Goal: Transaction & Acquisition: Purchase product/service

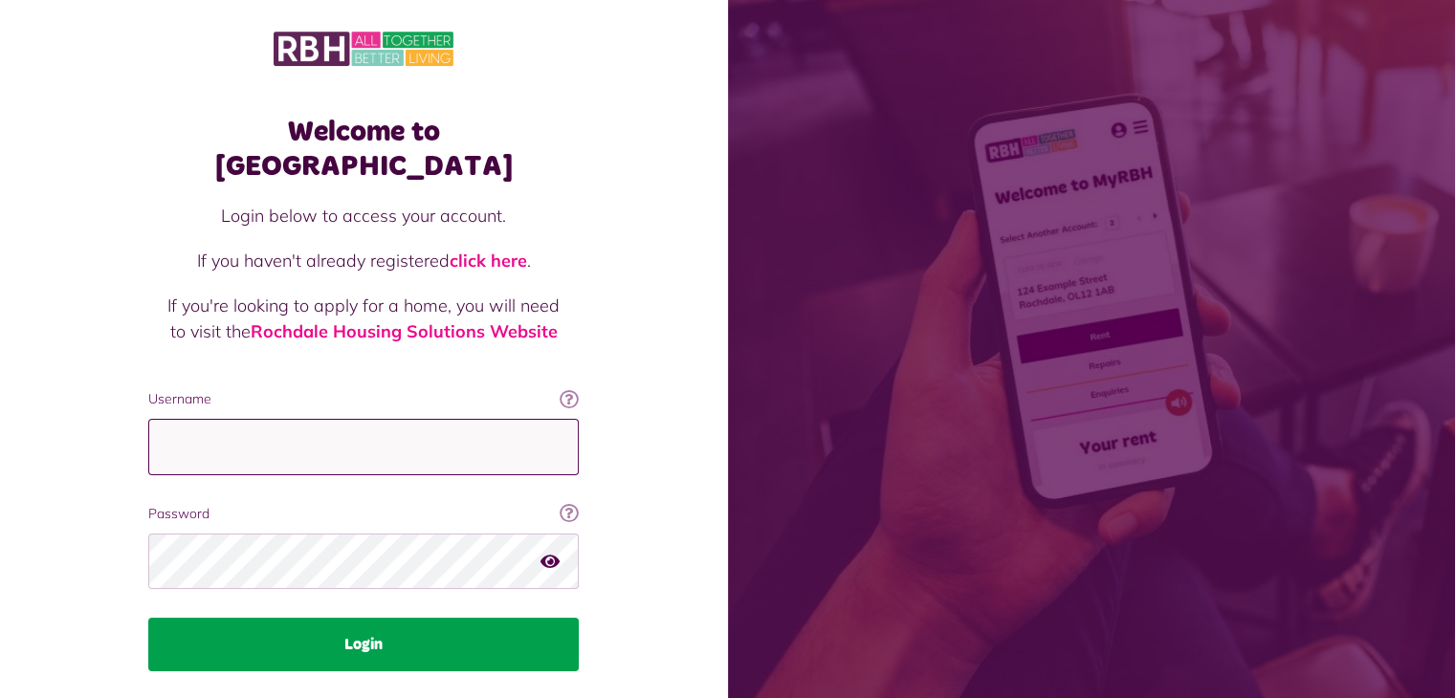
type input "**********"
click at [348, 618] on button "Login" at bounding box center [363, 645] width 430 height 54
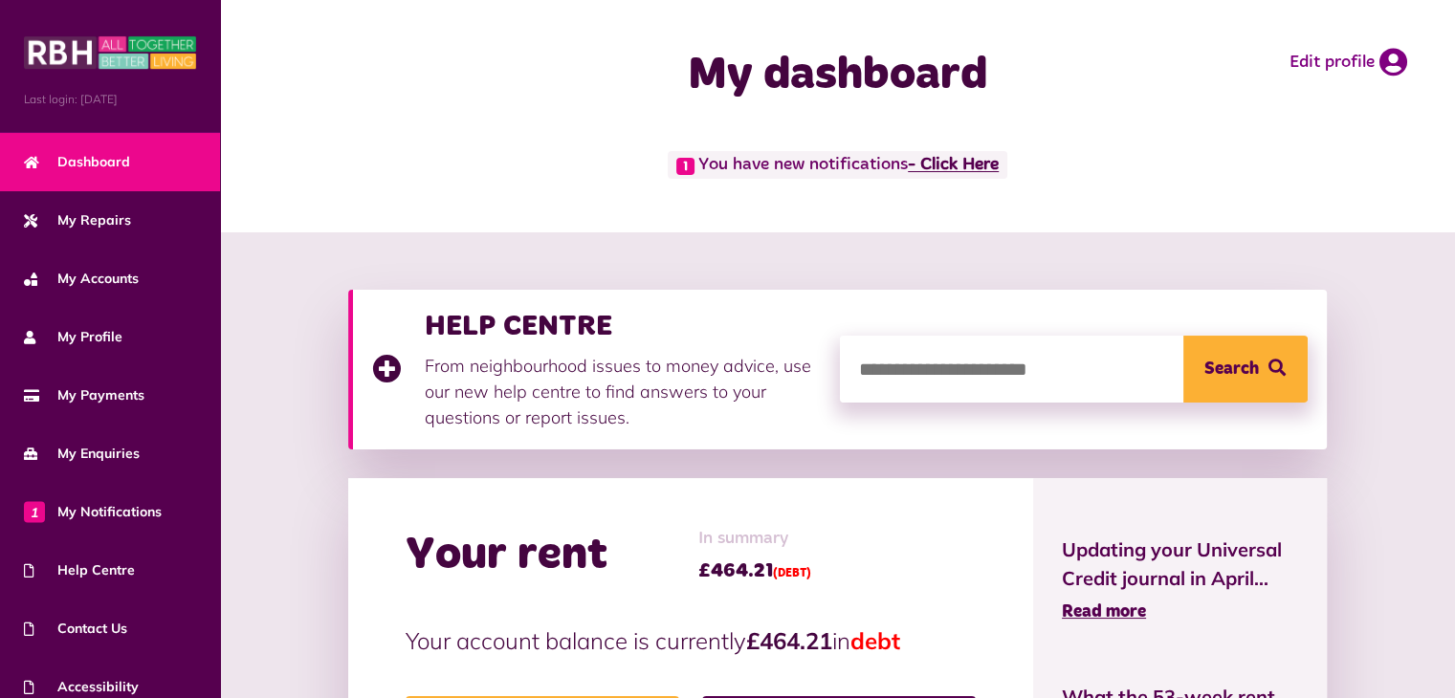
click at [981, 166] on link "- Click Here" at bounding box center [953, 165] width 91 height 17
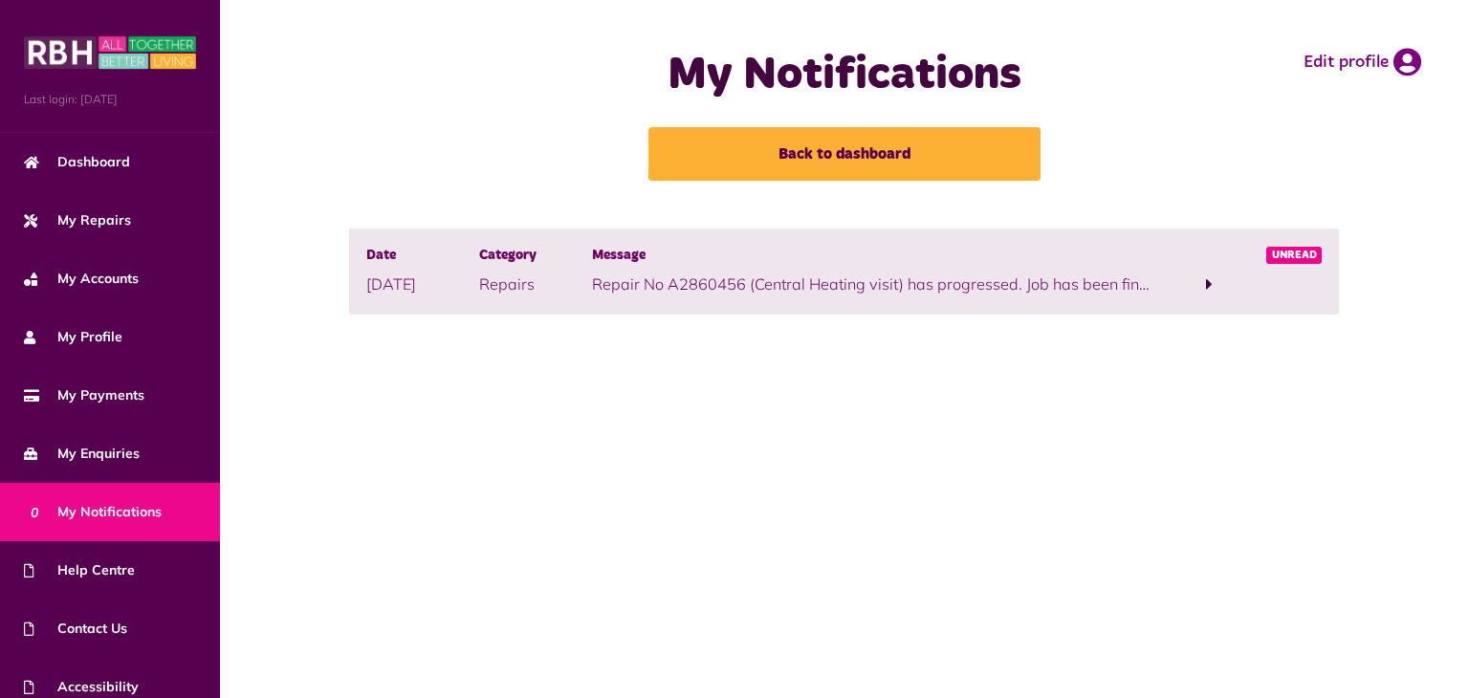
click at [1203, 280] on span at bounding box center [1210, 285] width 113 height 26
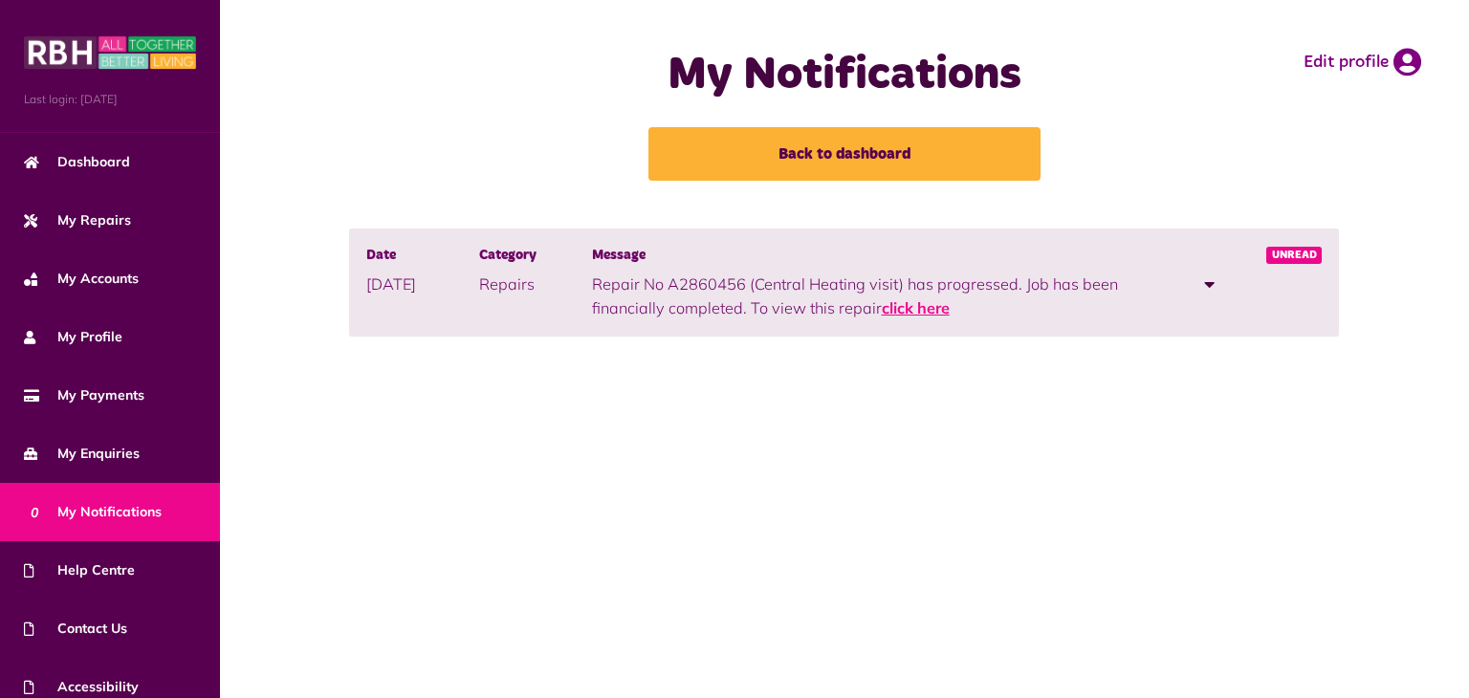
click at [922, 310] on link "click here" at bounding box center [916, 307] width 68 height 19
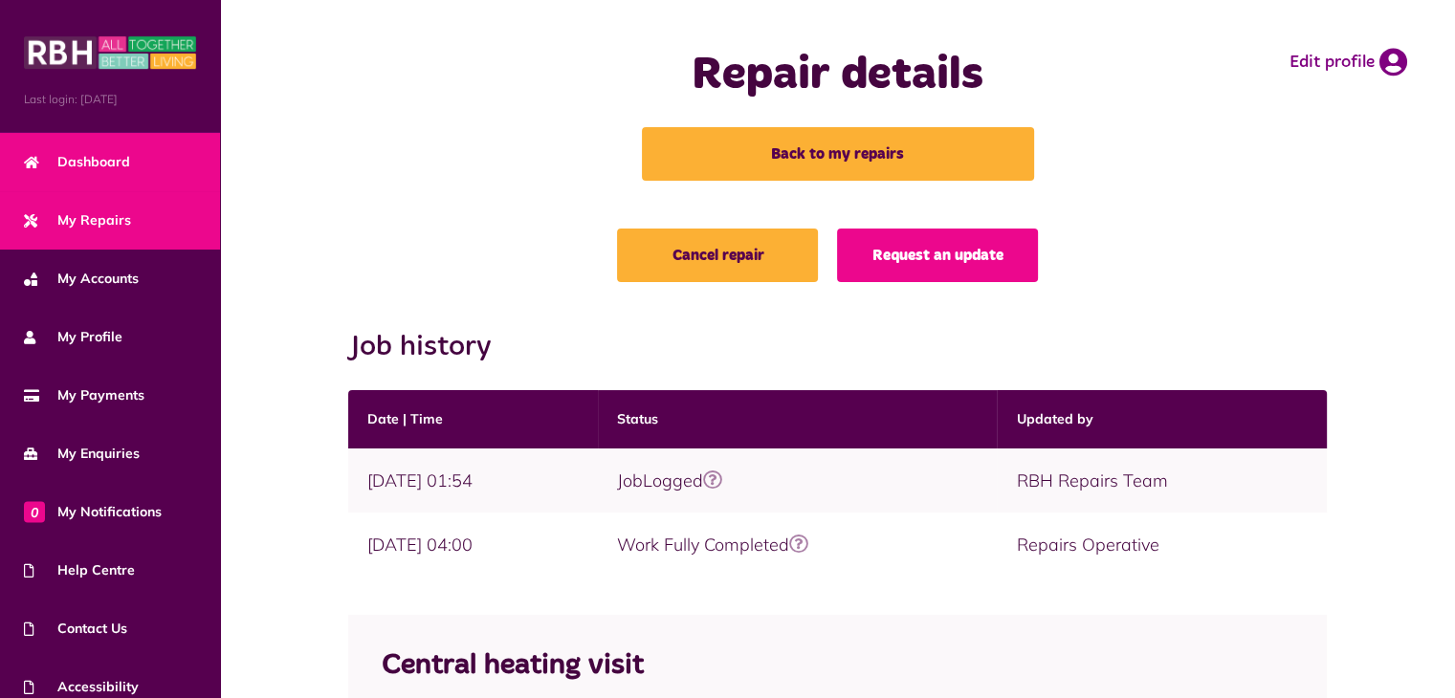
click at [91, 166] on span "Dashboard" at bounding box center [77, 162] width 106 height 20
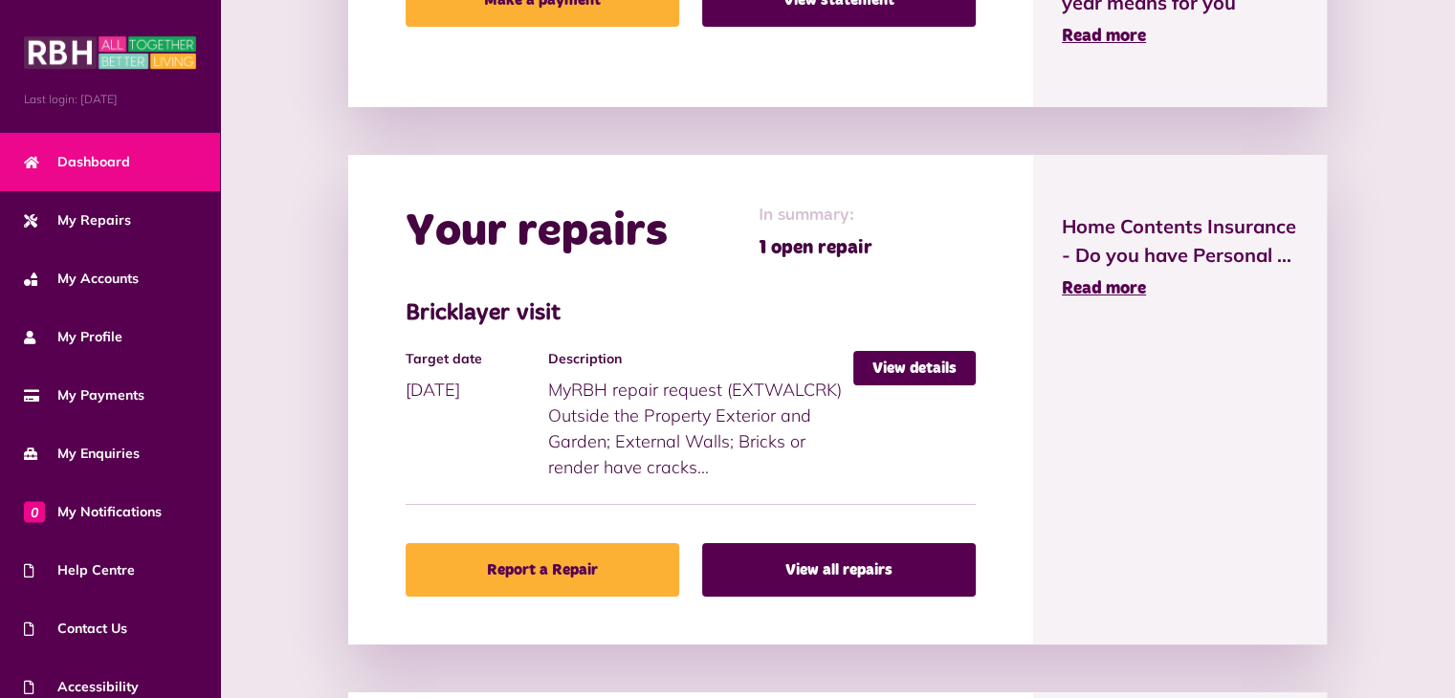
scroll to position [776, 0]
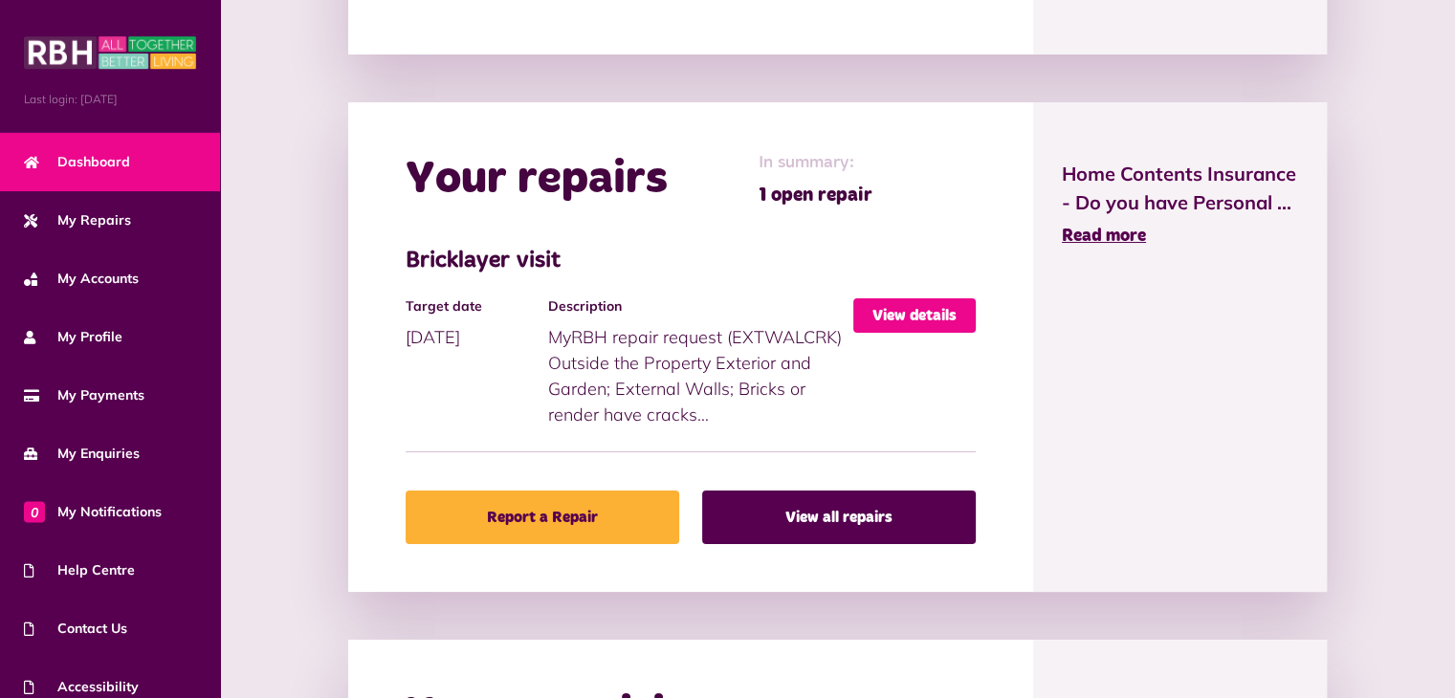
click at [887, 304] on link "View details" at bounding box center [914, 315] width 122 height 34
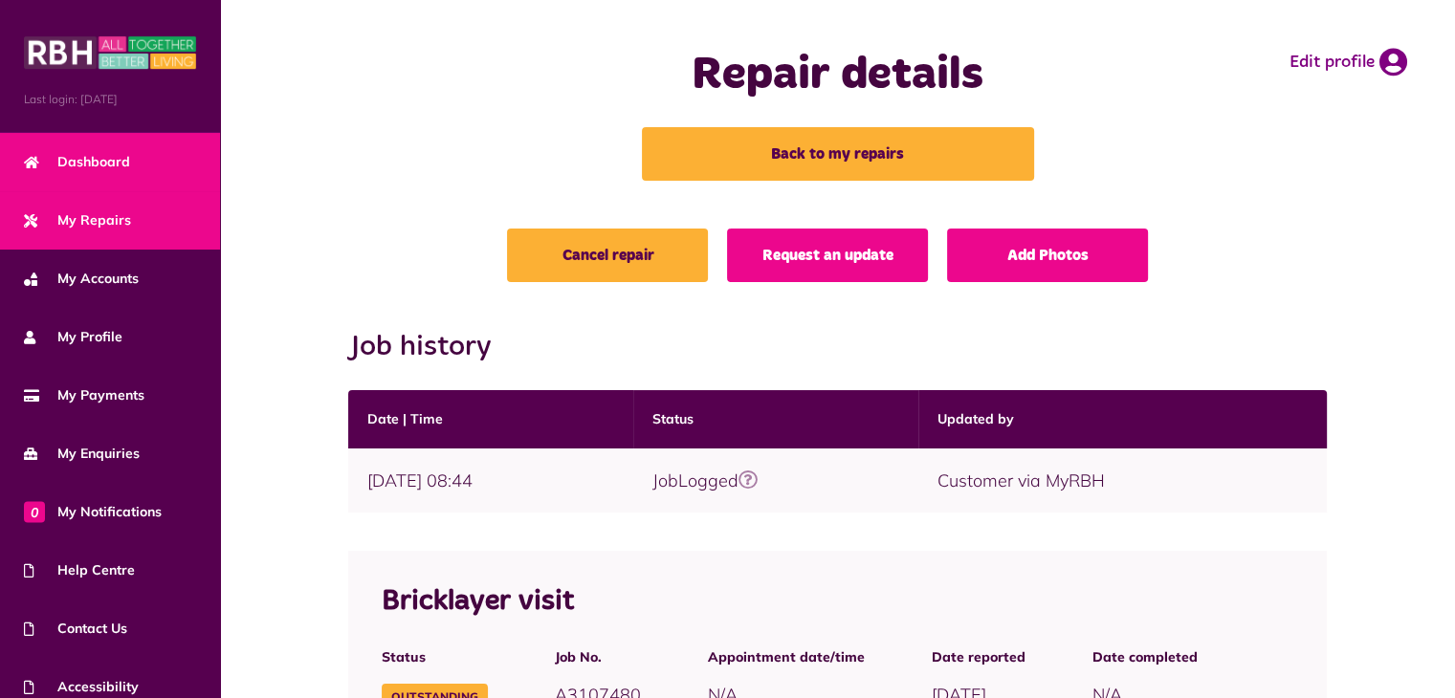
click at [108, 173] on link "Dashboard" at bounding box center [110, 162] width 220 height 58
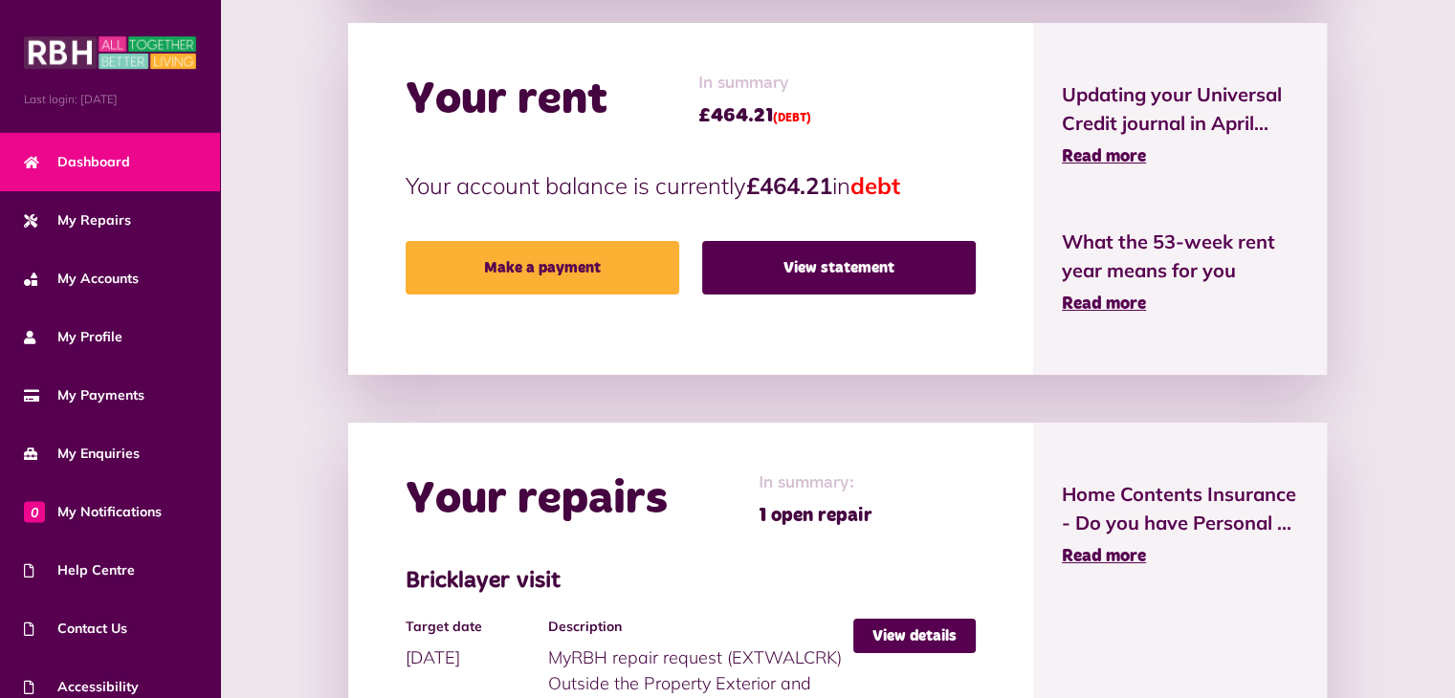
scroll to position [461, 0]
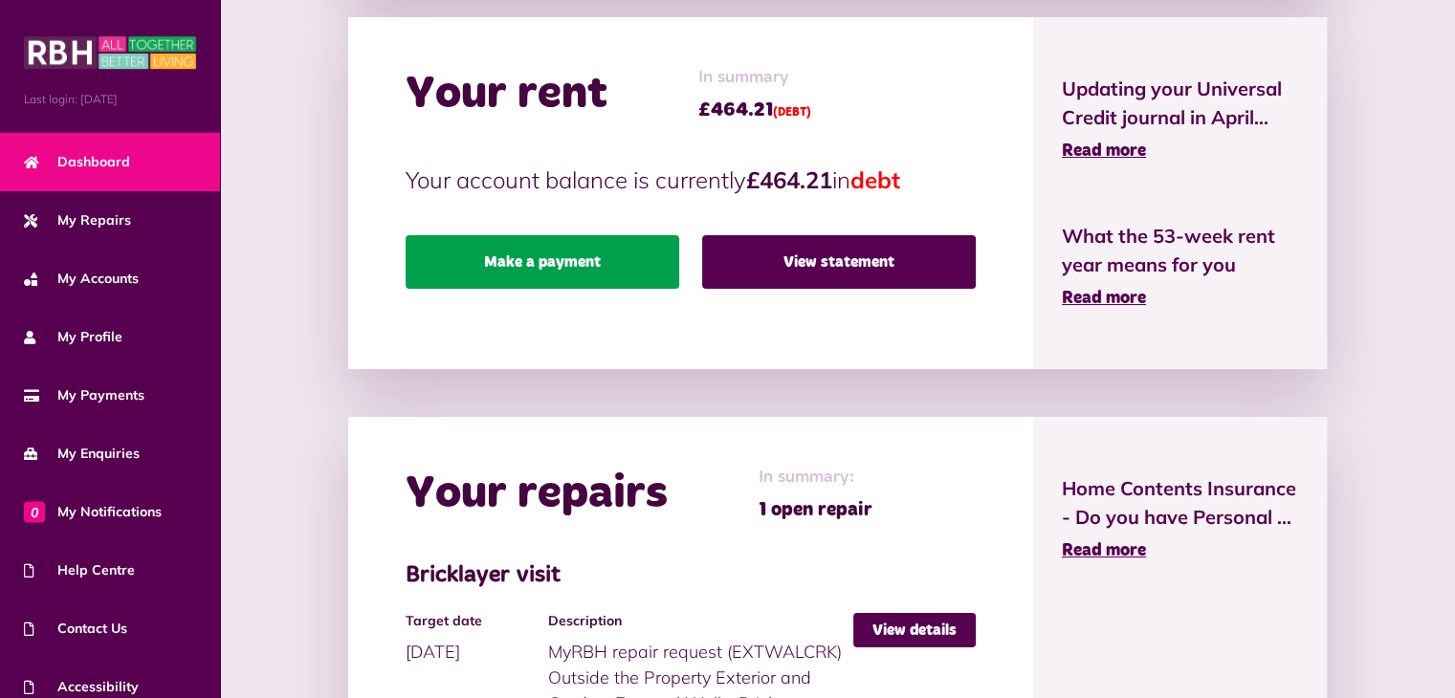
click at [546, 261] on link "Make a payment" at bounding box center [543, 262] width 274 height 54
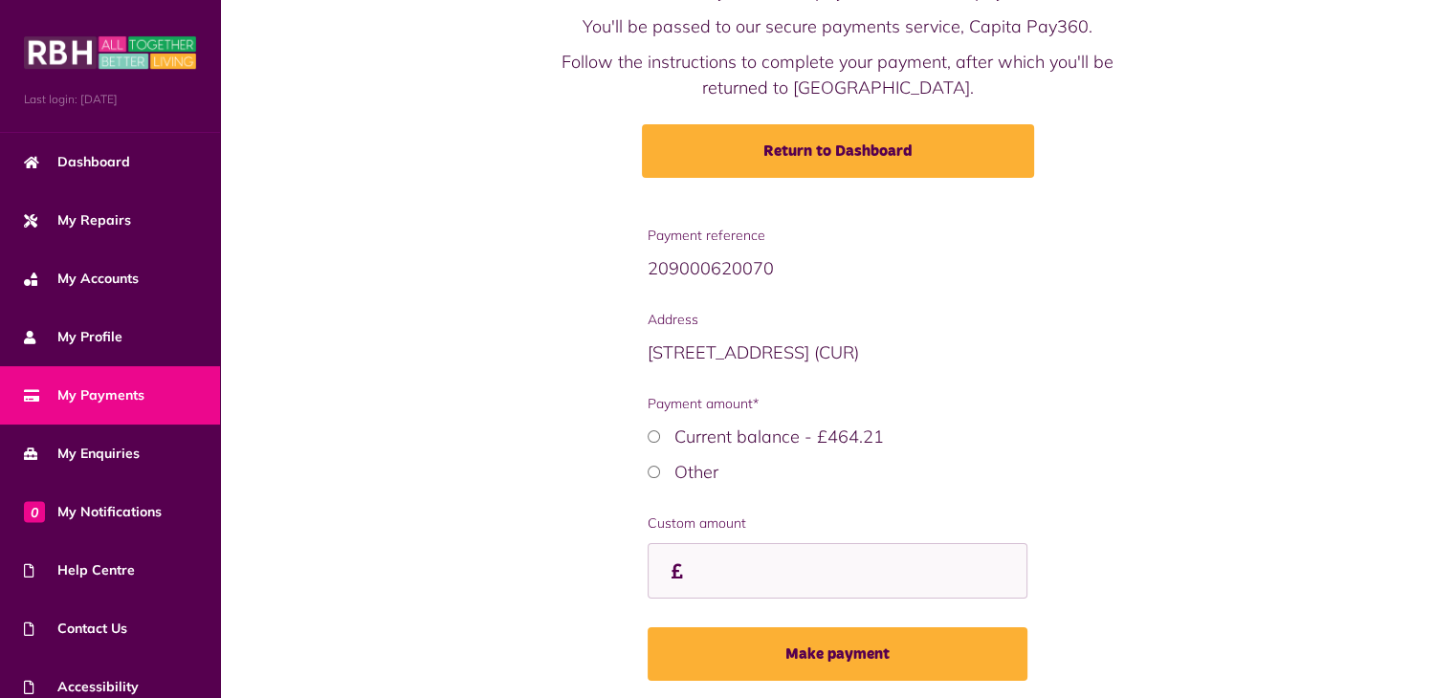
scroll to position [142, 0]
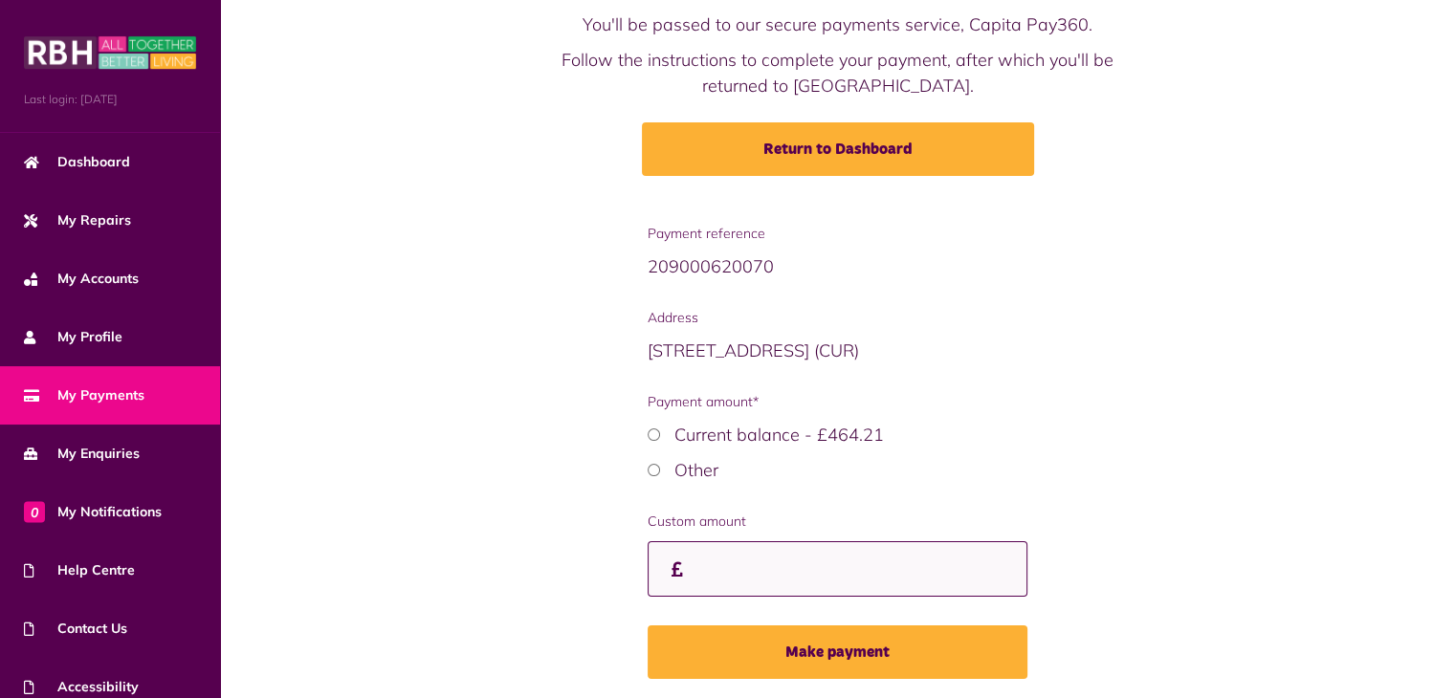
click at [712, 556] on input "Custom amount" at bounding box center [838, 569] width 380 height 56
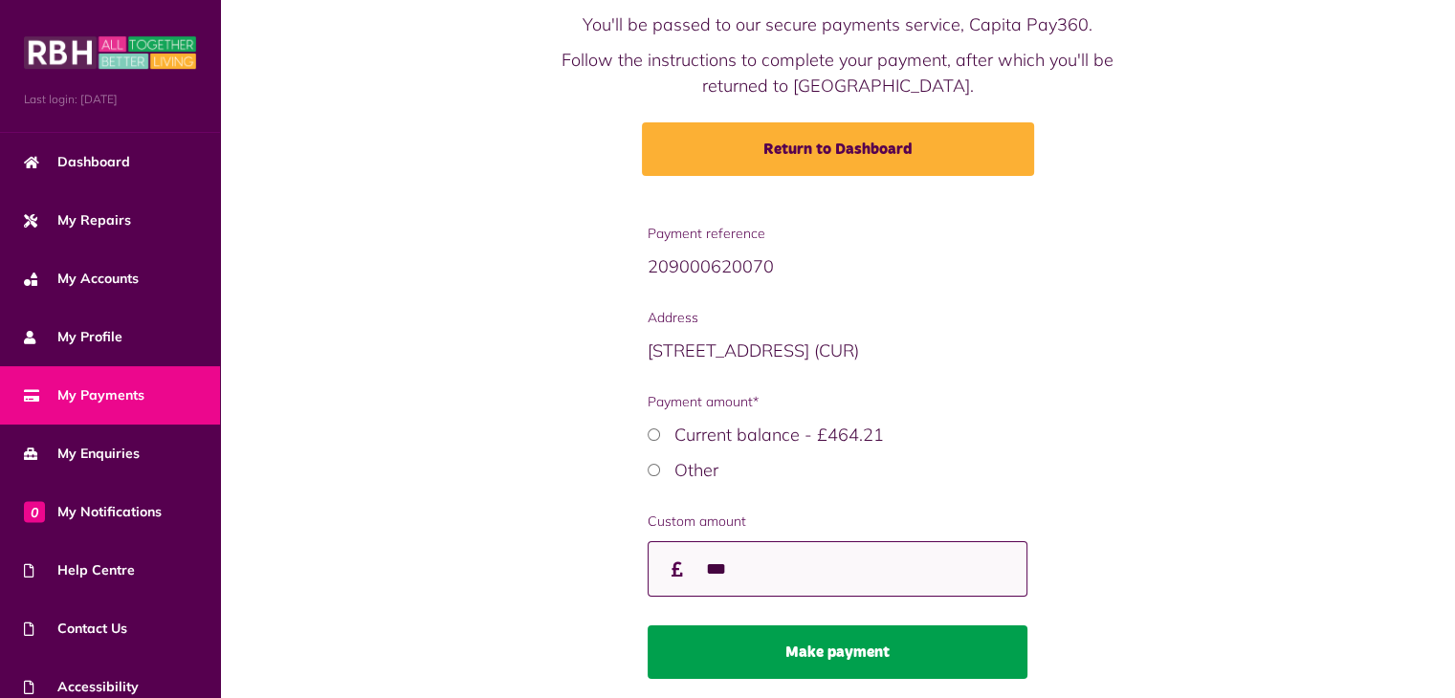
type input "***"
click at [826, 646] on button "Make payment" at bounding box center [838, 653] width 380 height 54
